Goal: Information Seeking & Learning: Check status

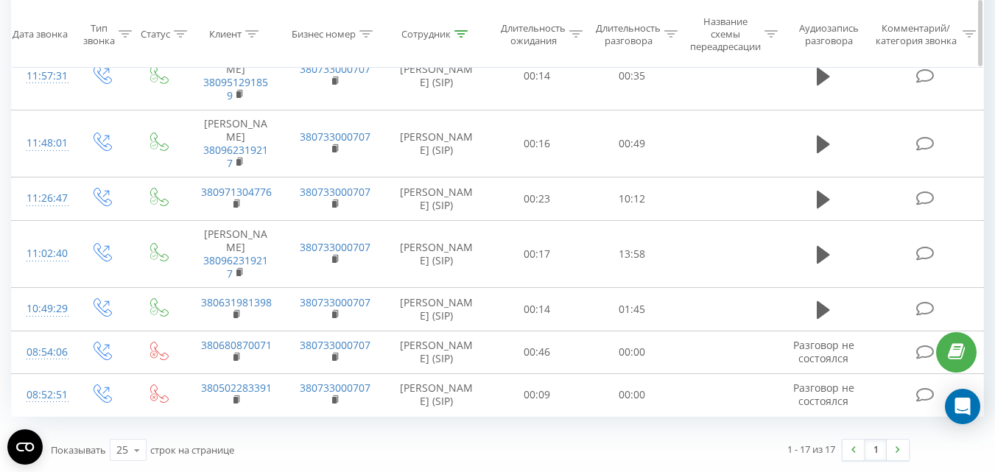
click at [458, 31] on icon at bounding box center [461, 33] width 13 height 7
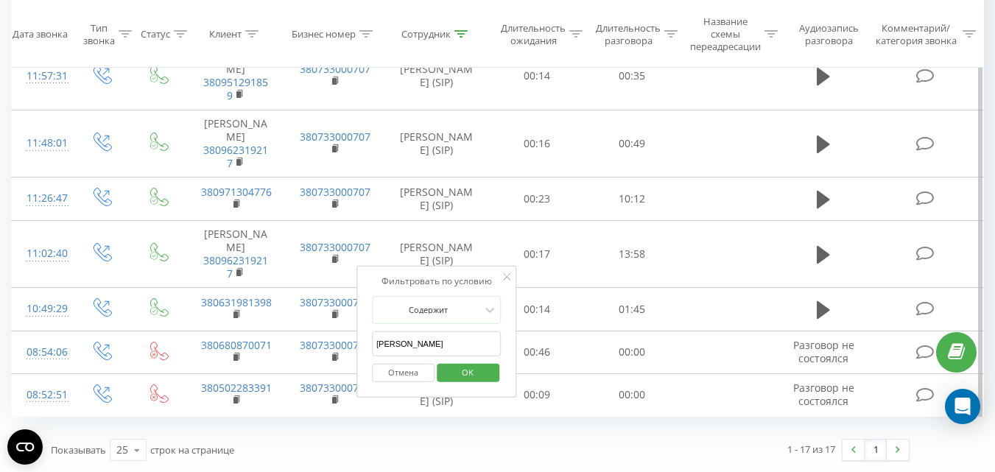
click at [424, 332] on input "[PERSON_NAME]" at bounding box center [437, 345] width 130 height 26
click at [423, 332] on input "[PERSON_NAME]" at bounding box center [437, 345] width 130 height 26
type input "[PERSON_NAME]"
click at [455, 357] on div "Отмена OK" at bounding box center [437, 373] width 130 height 33
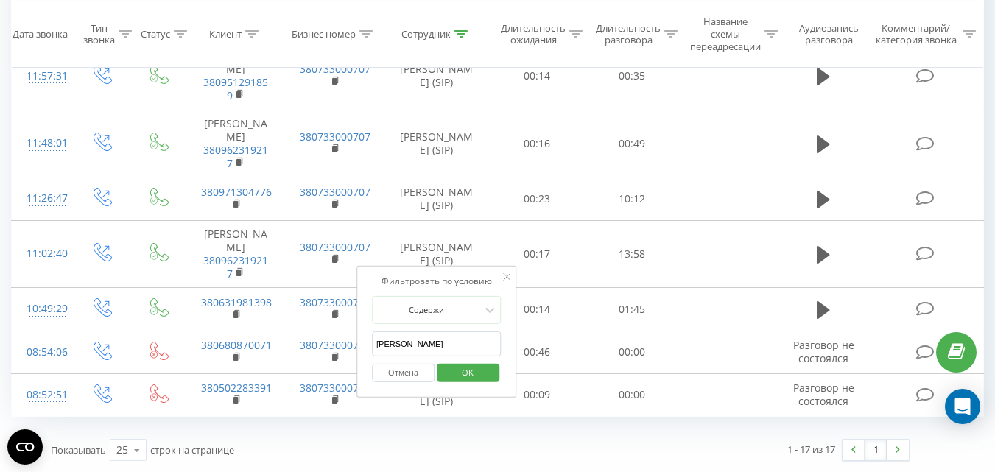
click at [458, 361] on span "OK" at bounding box center [467, 372] width 41 height 23
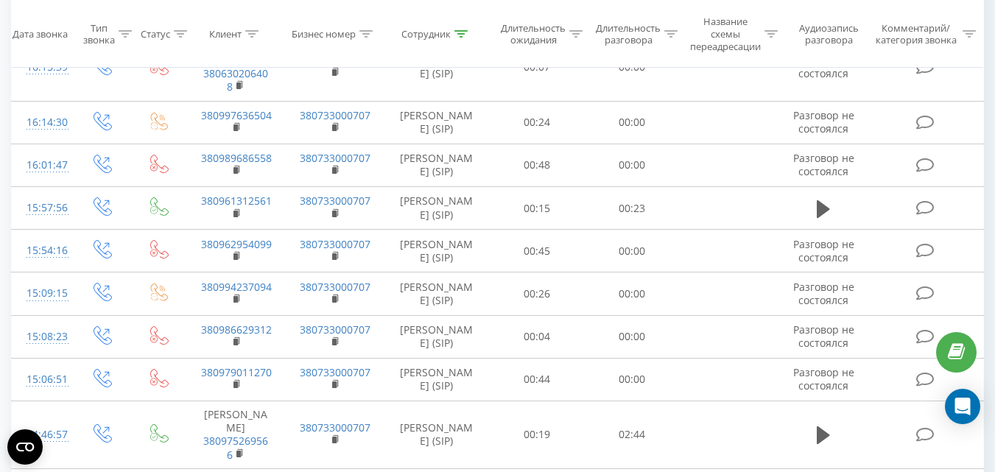
scroll to position [1726, 0]
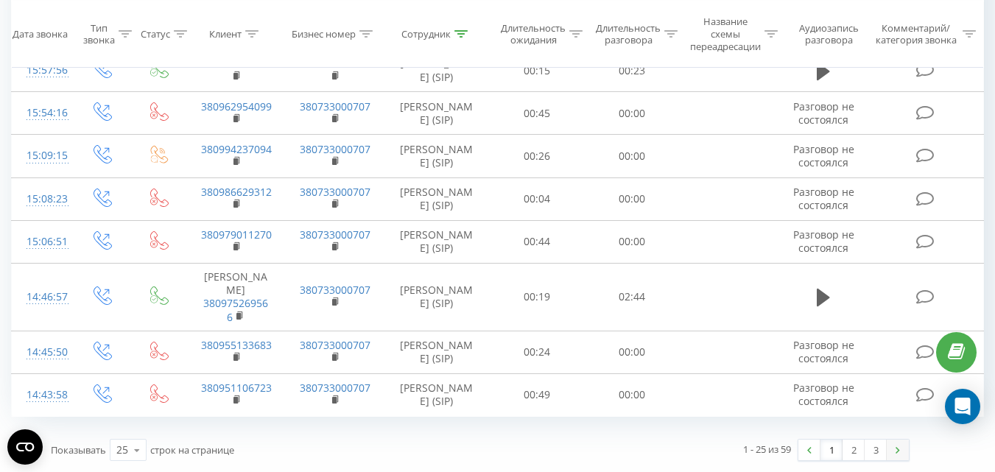
click at [895, 446] on link at bounding box center [898, 450] width 22 height 21
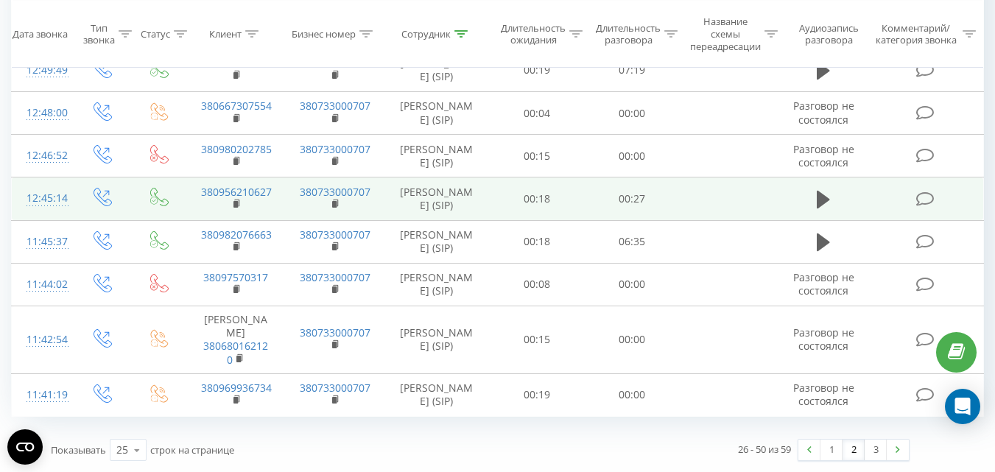
scroll to position [1753, 0]
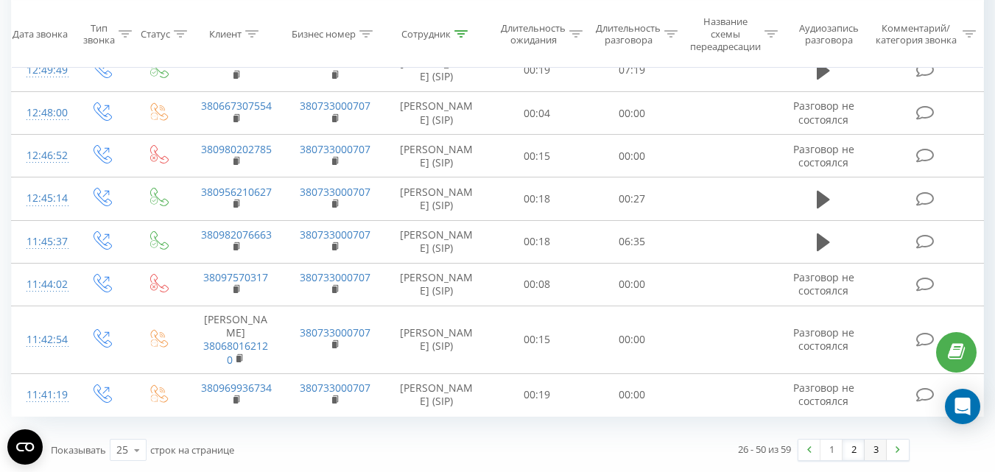
click at [872, 449] on link "3" at bounding box center [876, 450] width 22 height 21
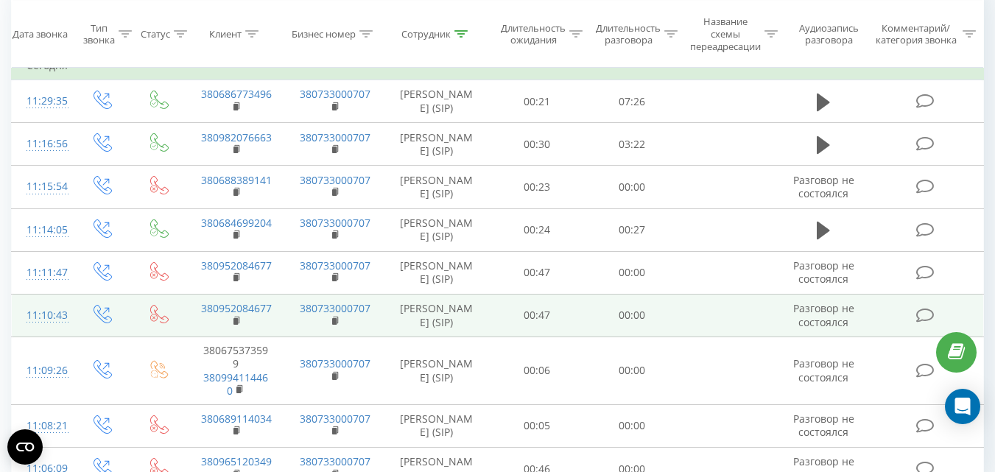
scroll to position [818, 0]
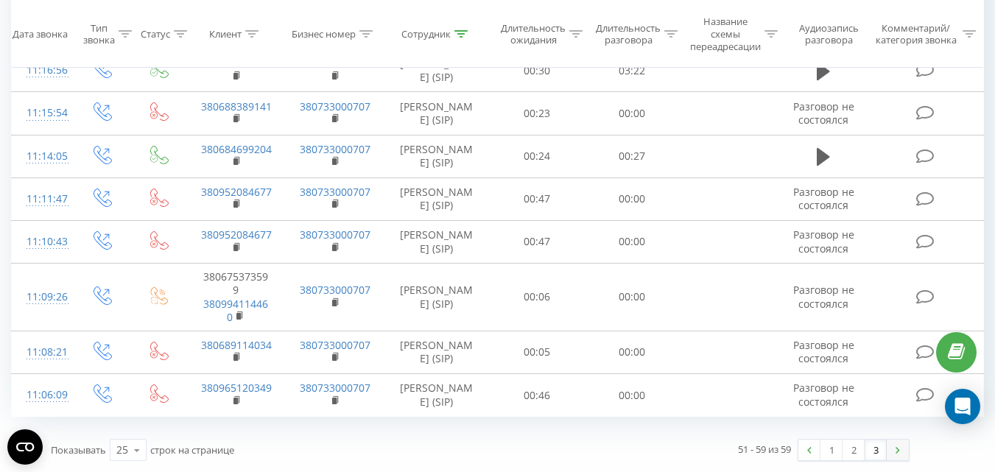
click at [900, 451] on link at bounding box center [898, 450] width 22 height 21
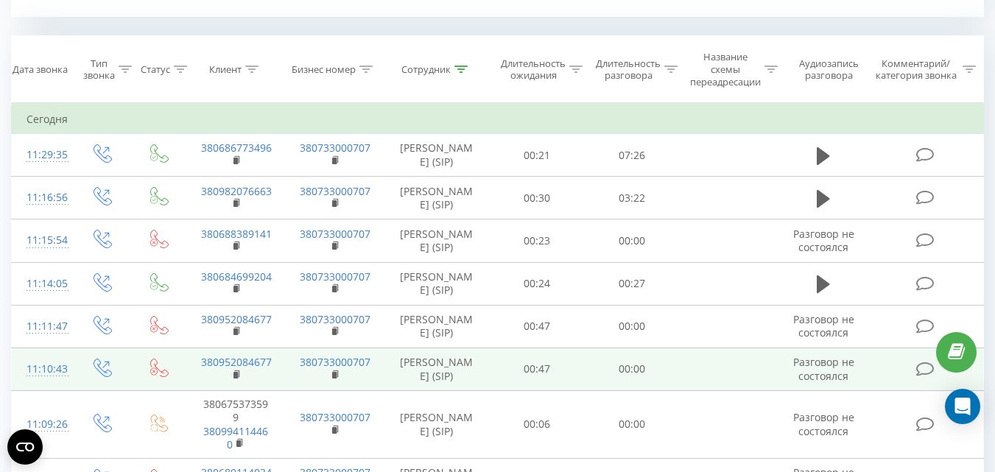
scroll to position [597, 0]
